Goal: Information Seeking & Learning: Understand process/instructions

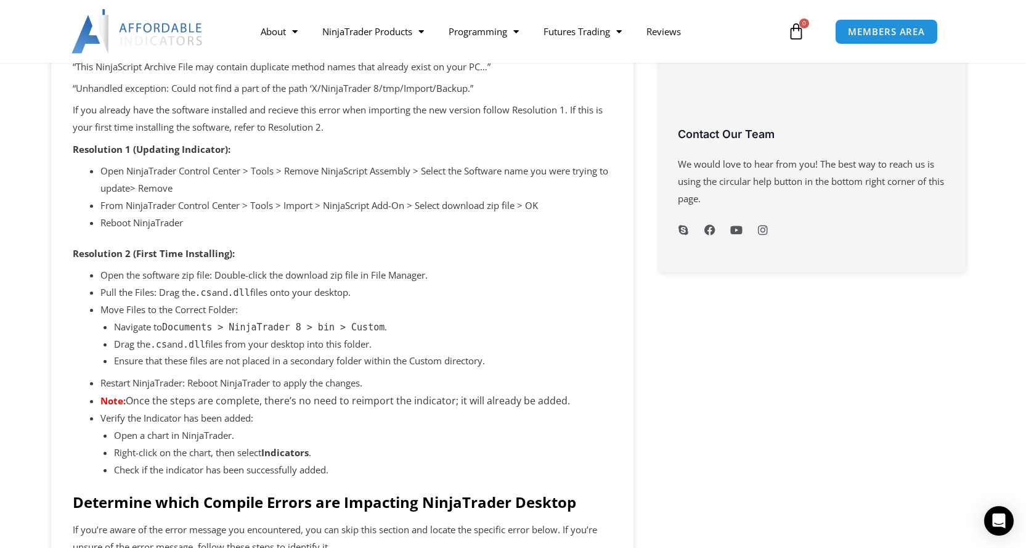
scroll to position [678, 0]
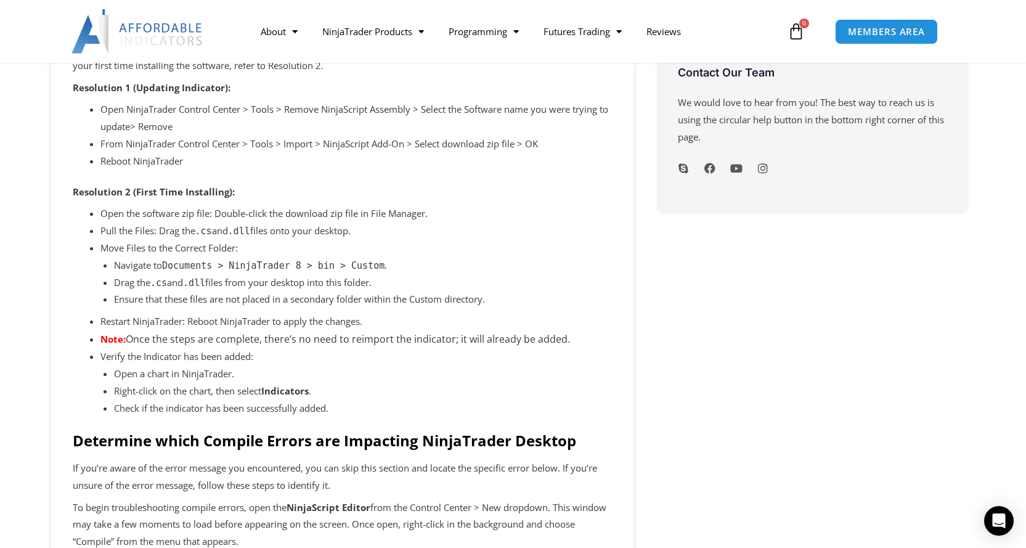
click at [555, 230] on li "Pull the Files: Drag the .cs and .dll files onto your desktop." at bounding box center [356, 231] width 512 height 17
